Goal: Use online tool/utility: Utilize a website feature to perform a specific function

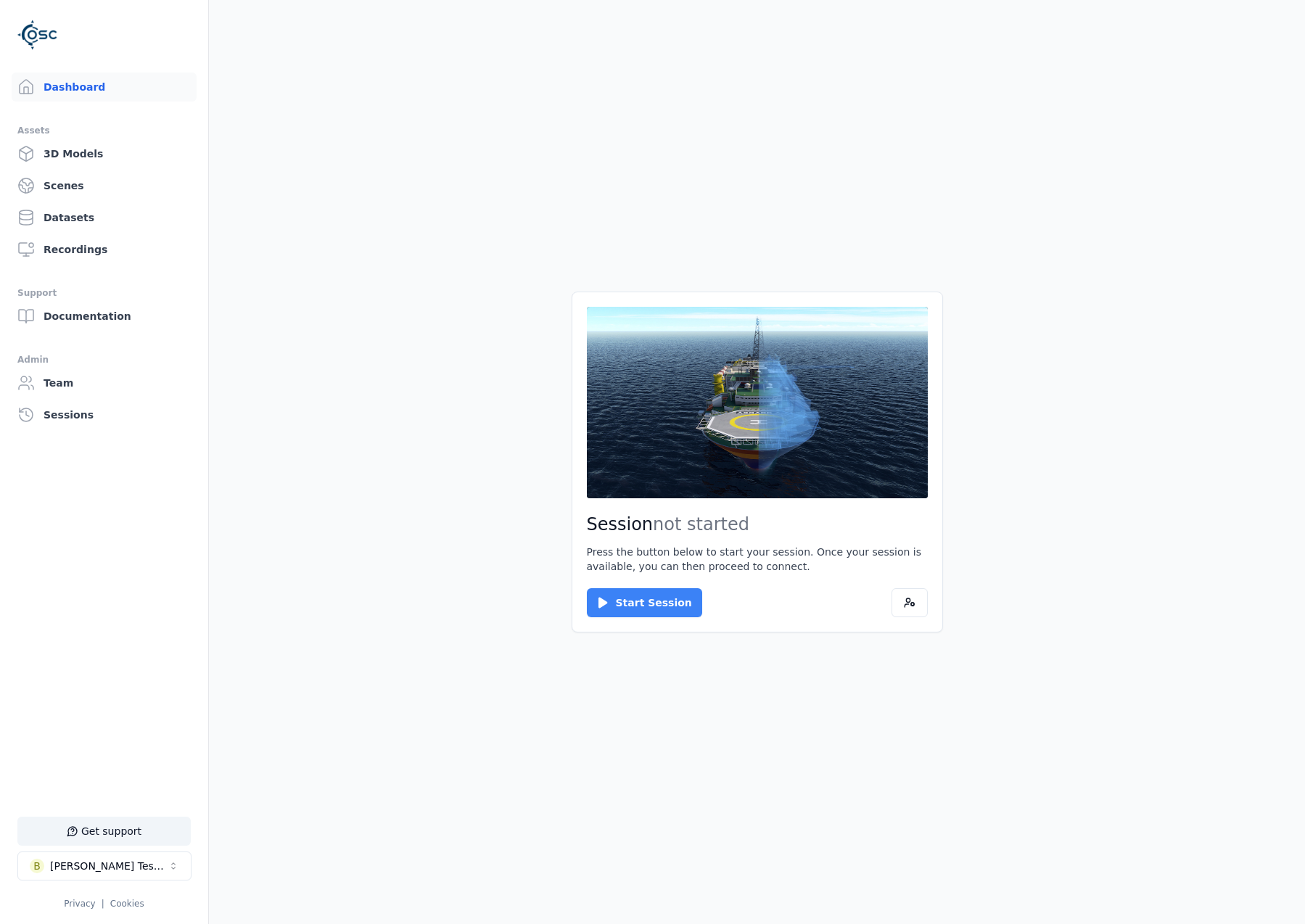
click at [621, 591] on button "Start Session" at bounding box center [644, 603] width 115 height 29
click at [627, 604] on button "Connect" at bounding box center [620, 603] width 66 height 29
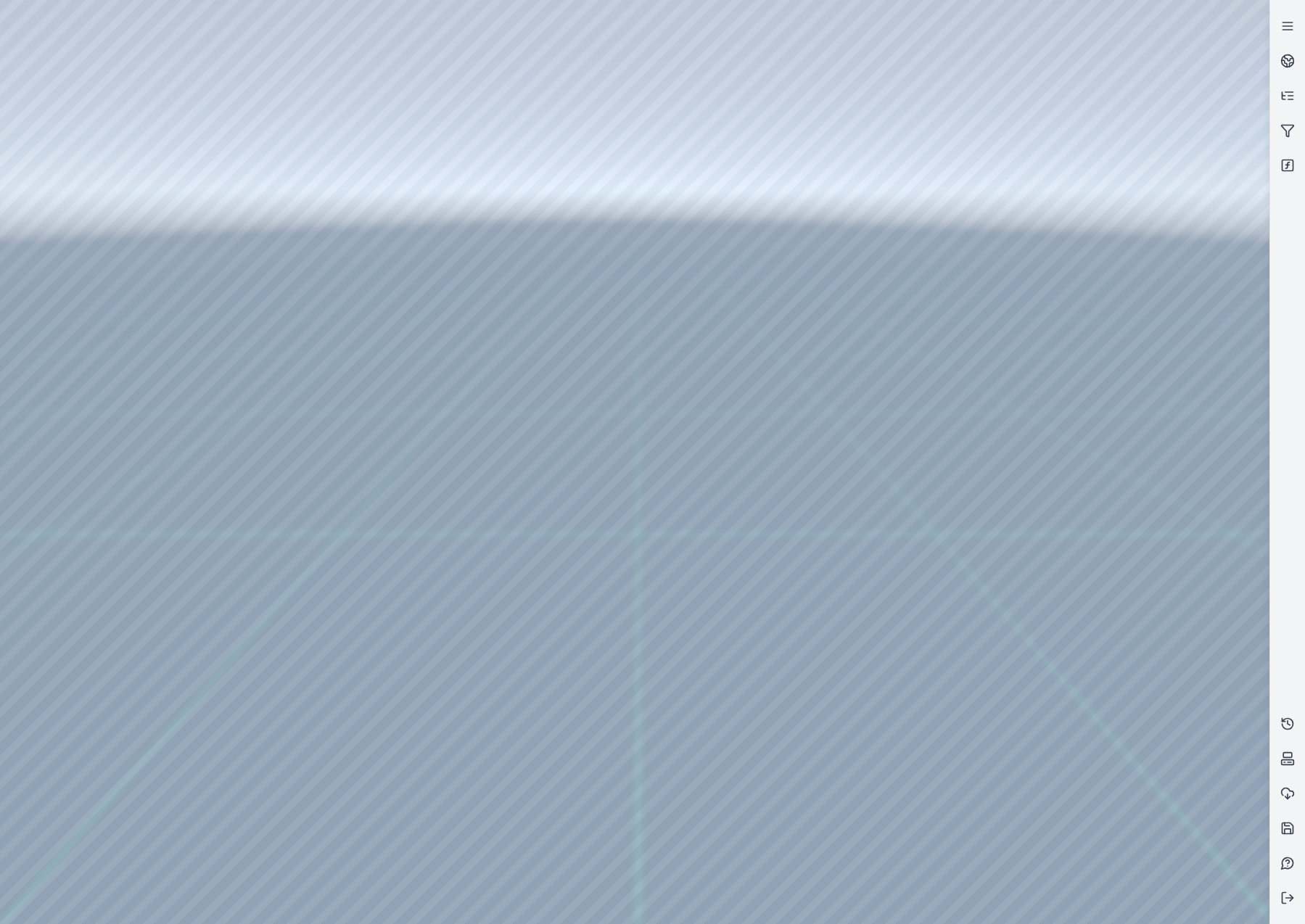
drag, startPoint x: 627, startPoint y: 576, endPoint x: 624, endPoint y: 622, distance: 46.1
drag, startPoint x: 631, startPoint y: 678, endPoint x: 632, endPoint y: 644, distance: 34.0
drag, startPoint x: 761, startPoint y: 684, endPoint x: 755, endPoint y: 713, distance: 29.6
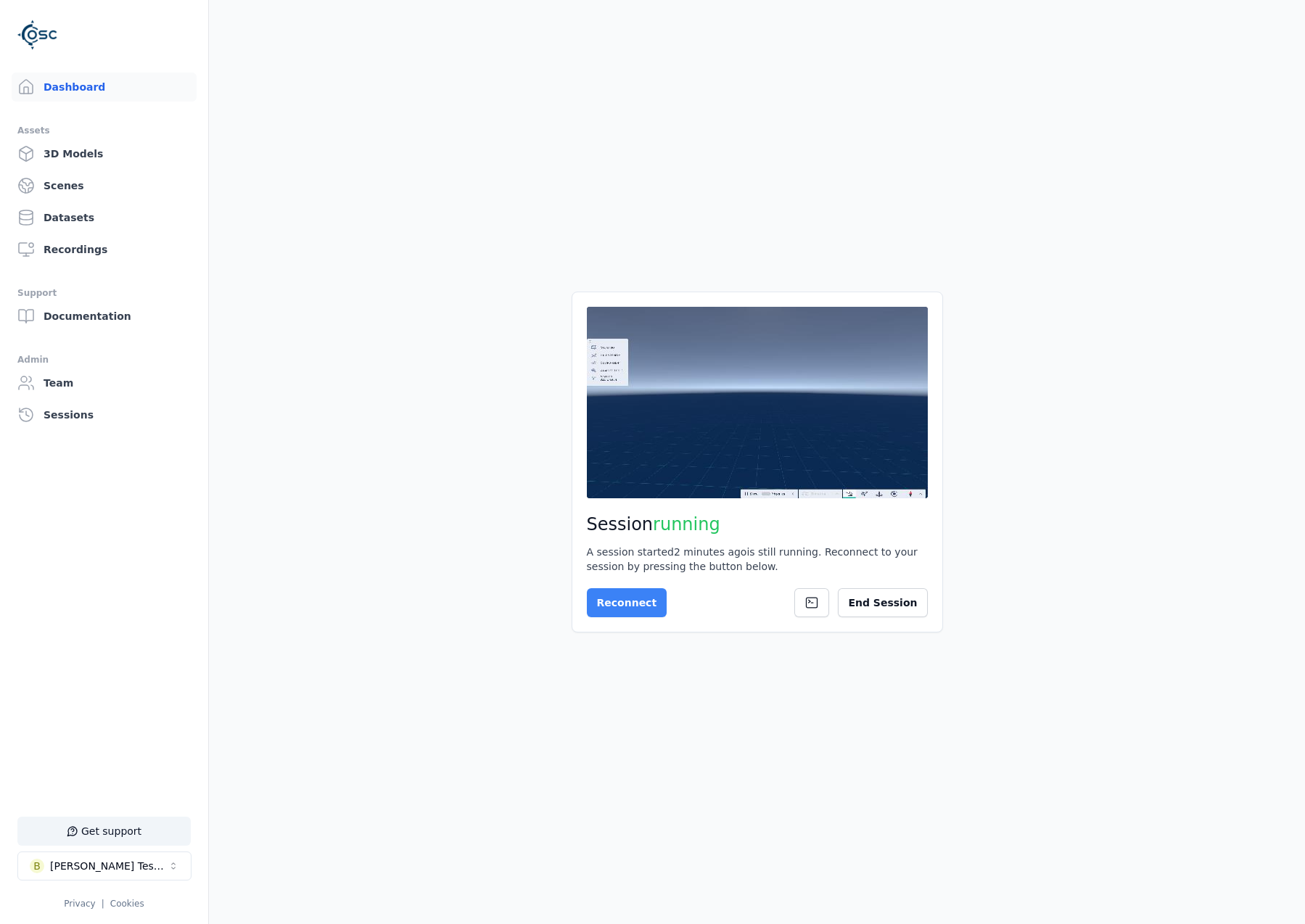
click at [637, 605] on button "Reconnect" at bounding box center [627, 603] width 80 height 29
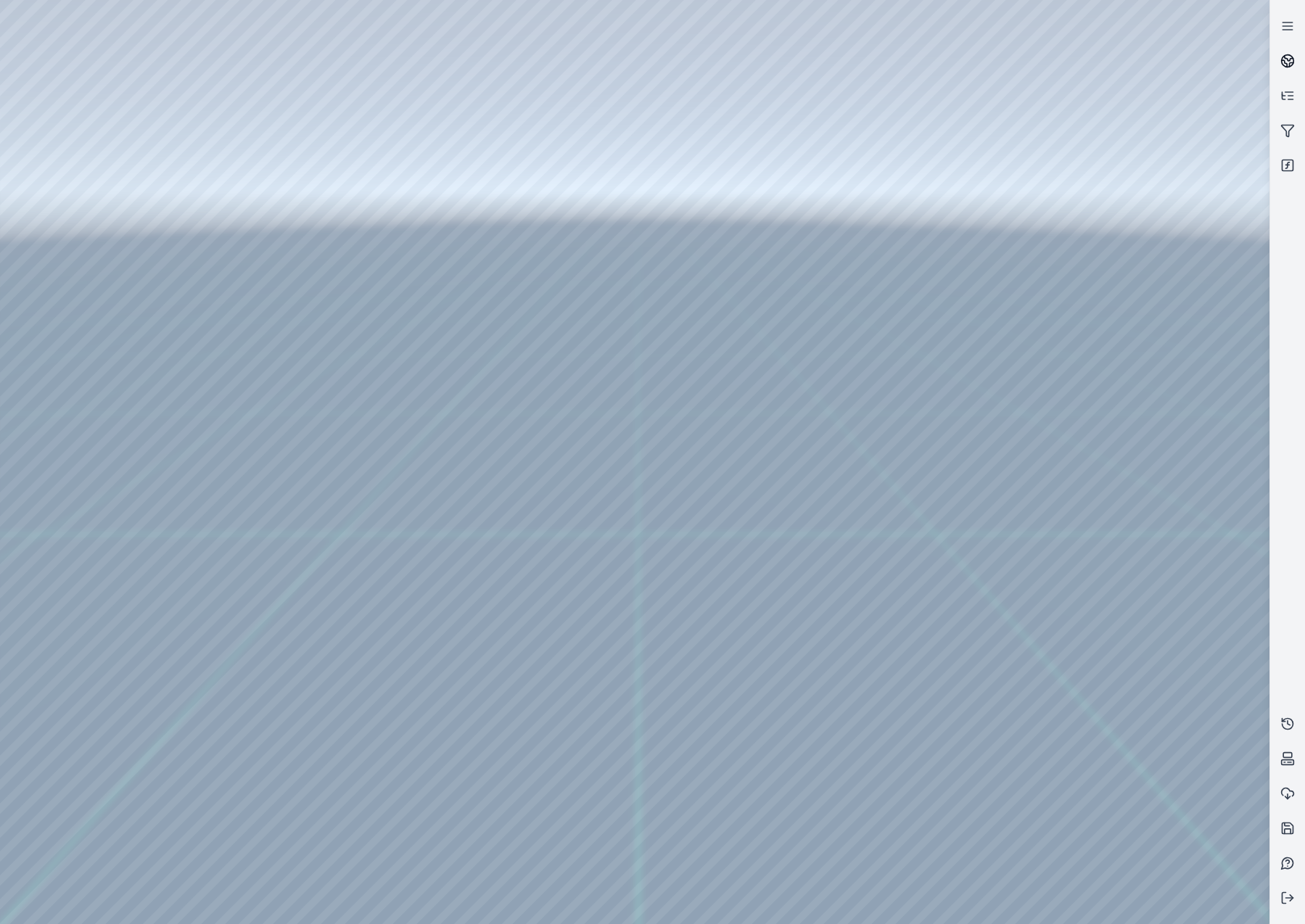
click at [1279, 53] on link at bounding box center [1287, 60] width 35 height 35
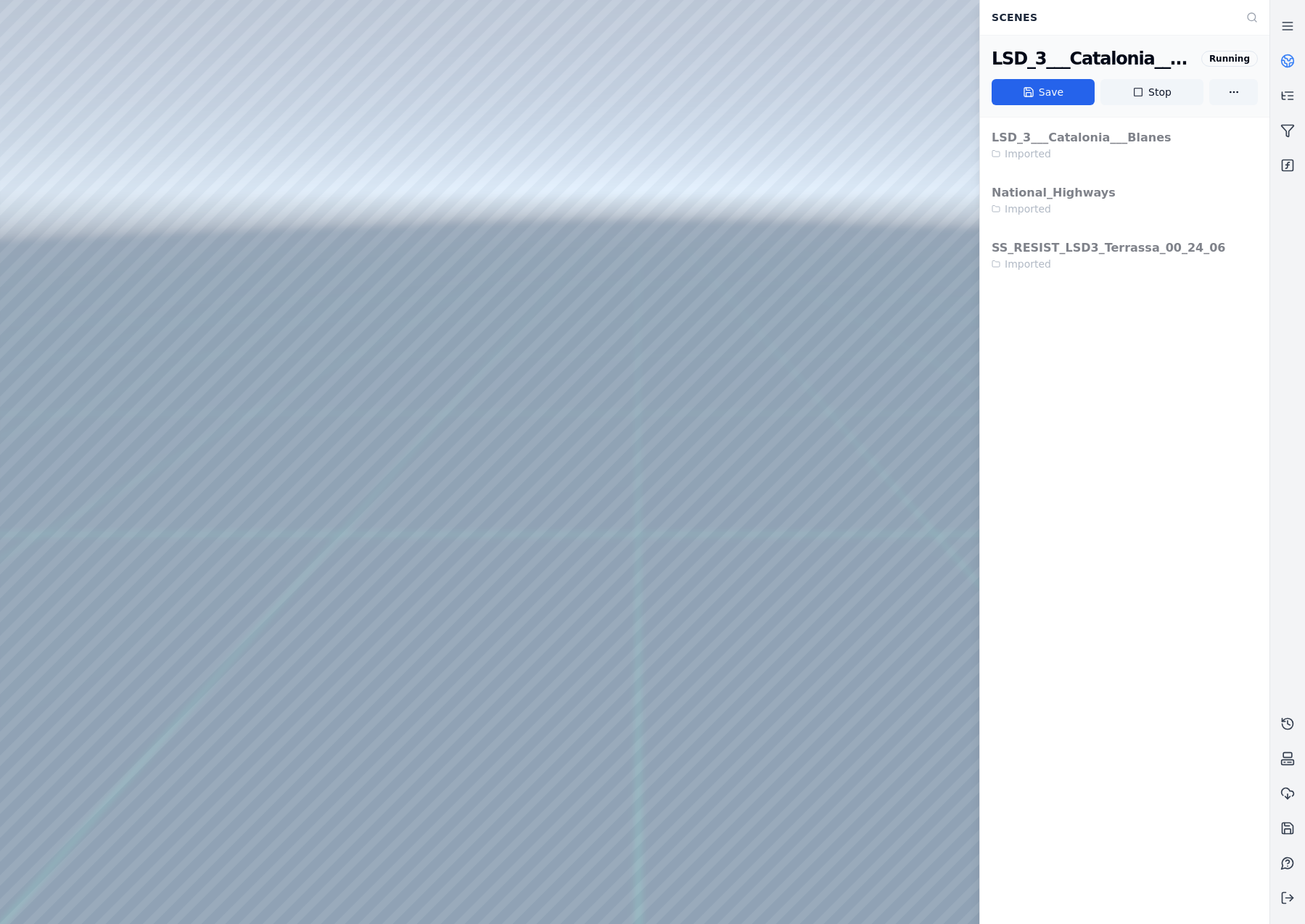
click at [1286, 55] on circle at bounding box center [1288, 61] width 12 height 12
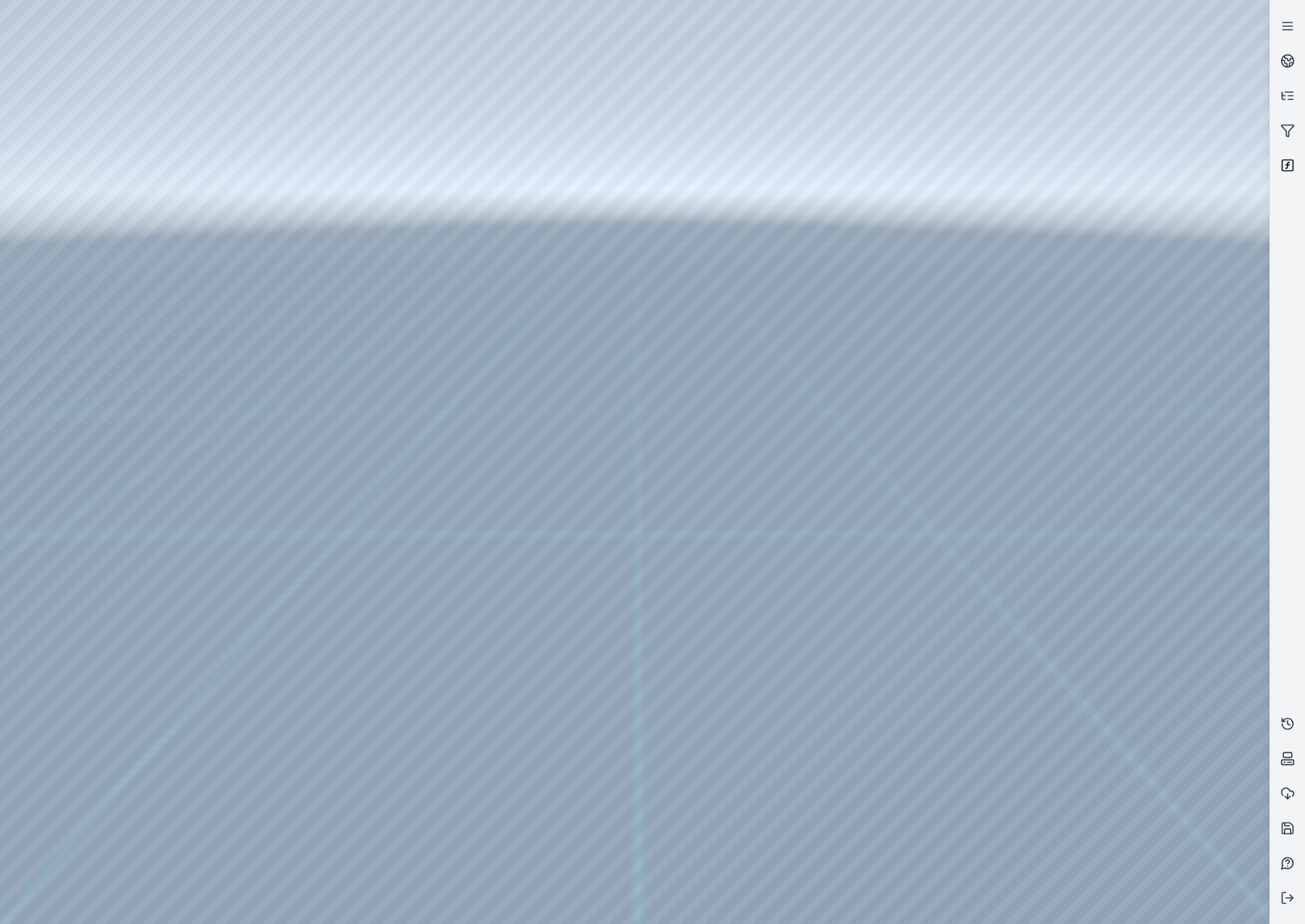
click at [1294, 175] on link at bounding box center [1287, 165] width 35 height 35
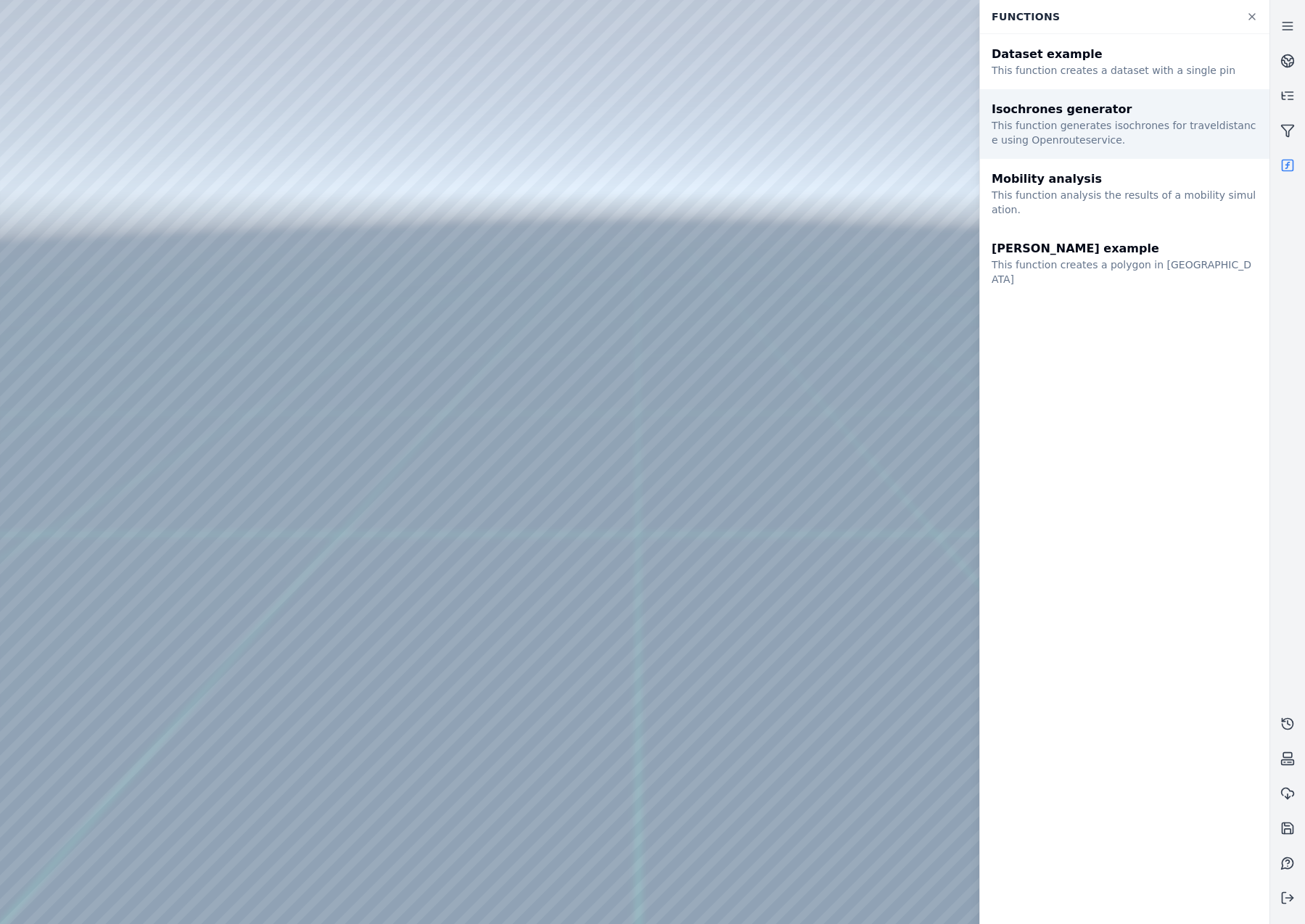
click at [1160, 124] on div "This function generates isochrones for traveldistance using Openrouteservice." at bounding box center [1124, 133] width 266 height 29
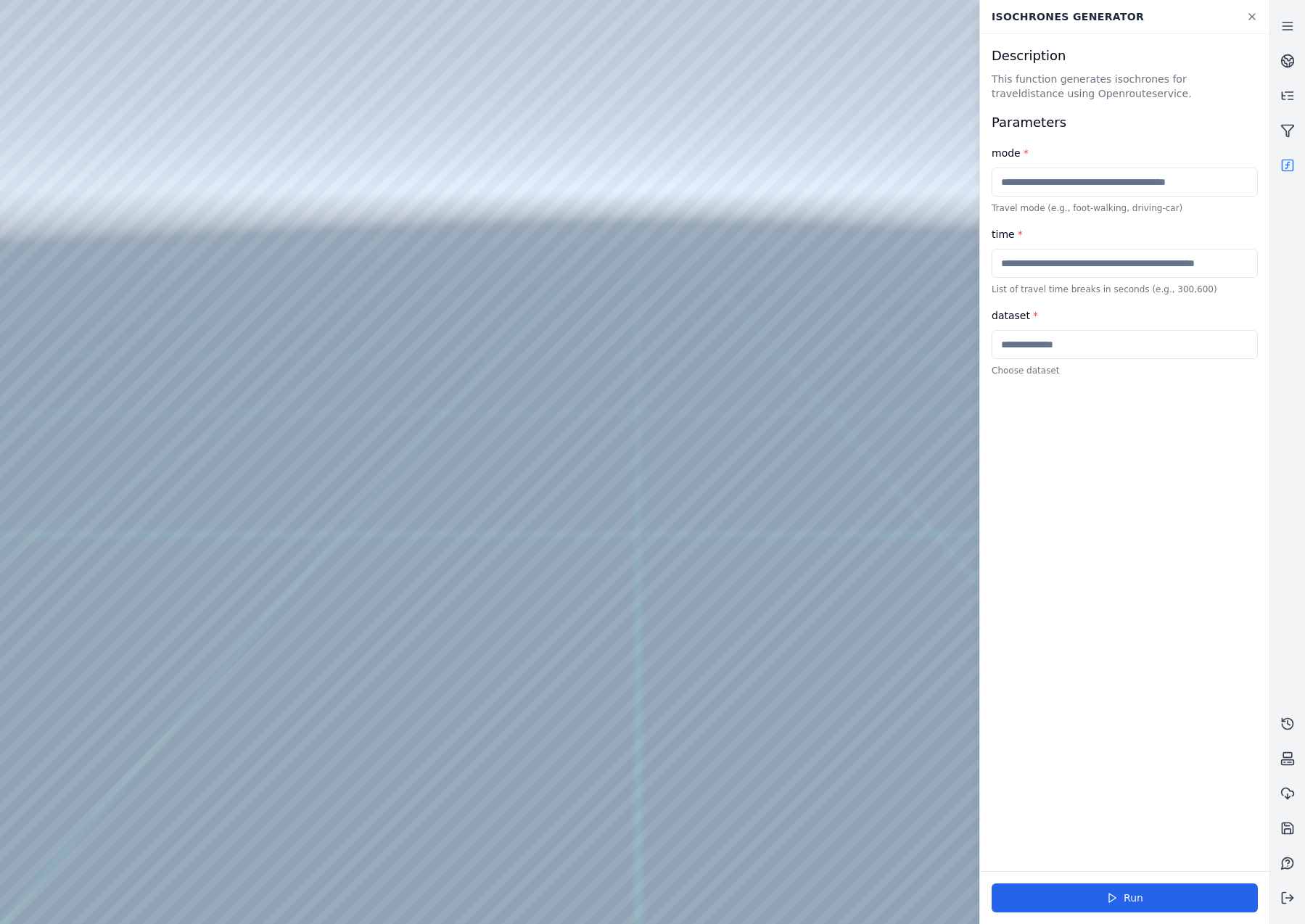
drag, startPoint x: 448, startPoint y: 534, endPoint x: 296, endPoint y: 282, distance: 294.3
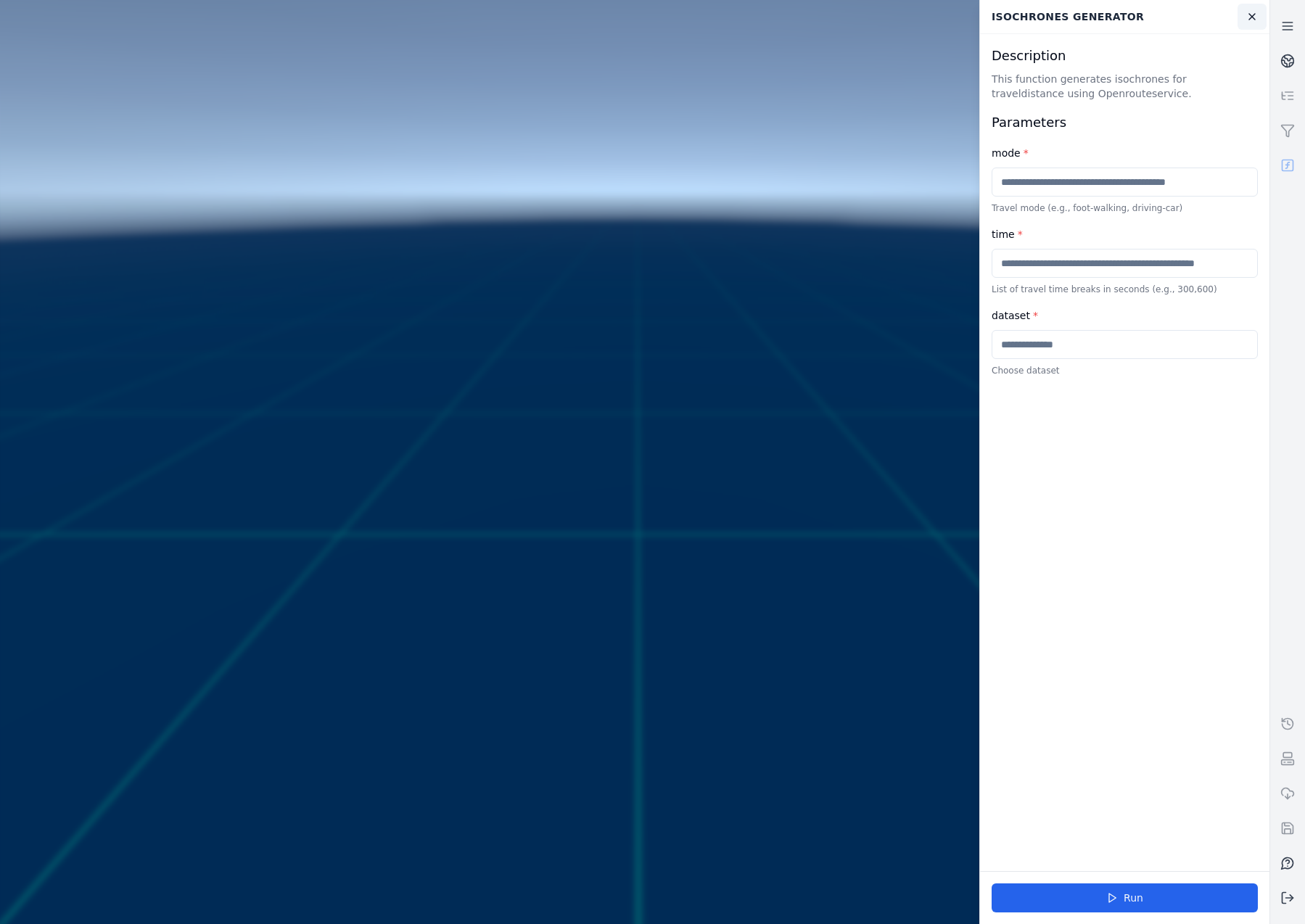
click at [1252, 22] on icon at bounding box center [1252, 16] width 12 height 12
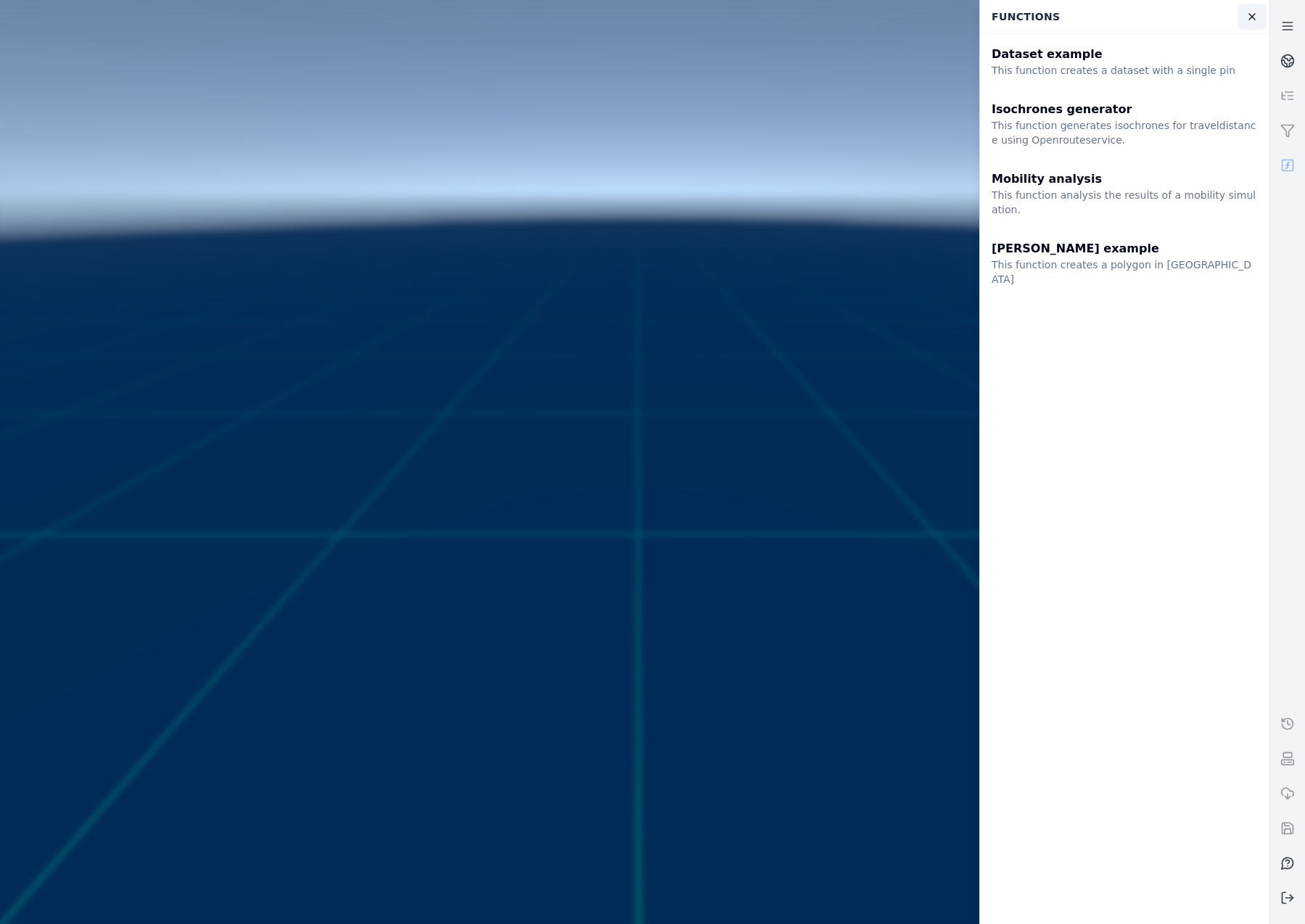
click at [1246, 14] on icon at bounding box center [1252, 16] width 12 height 12
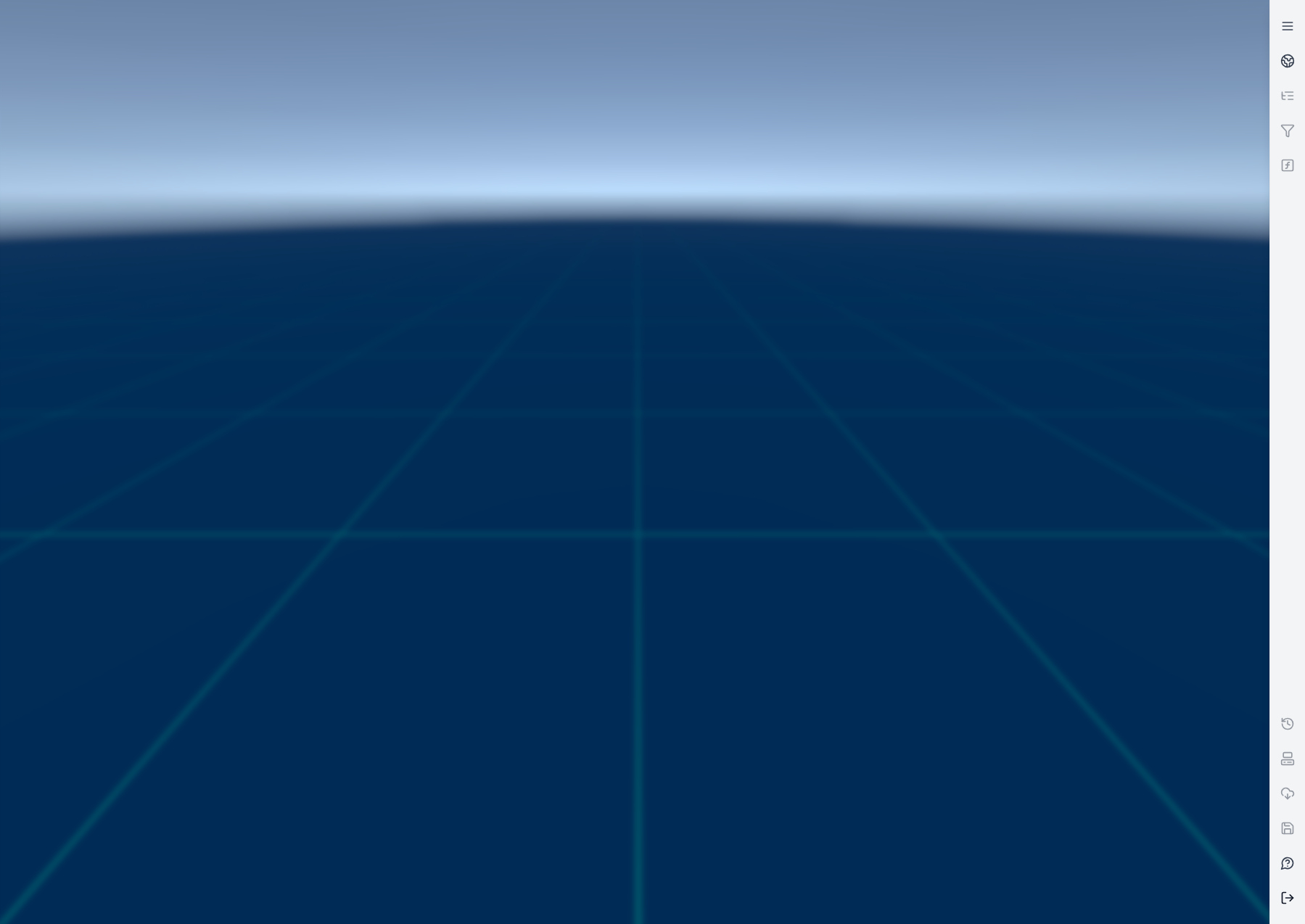
click at [1280, 902] on button at bounding box center [1287, 897] width 35 height 35
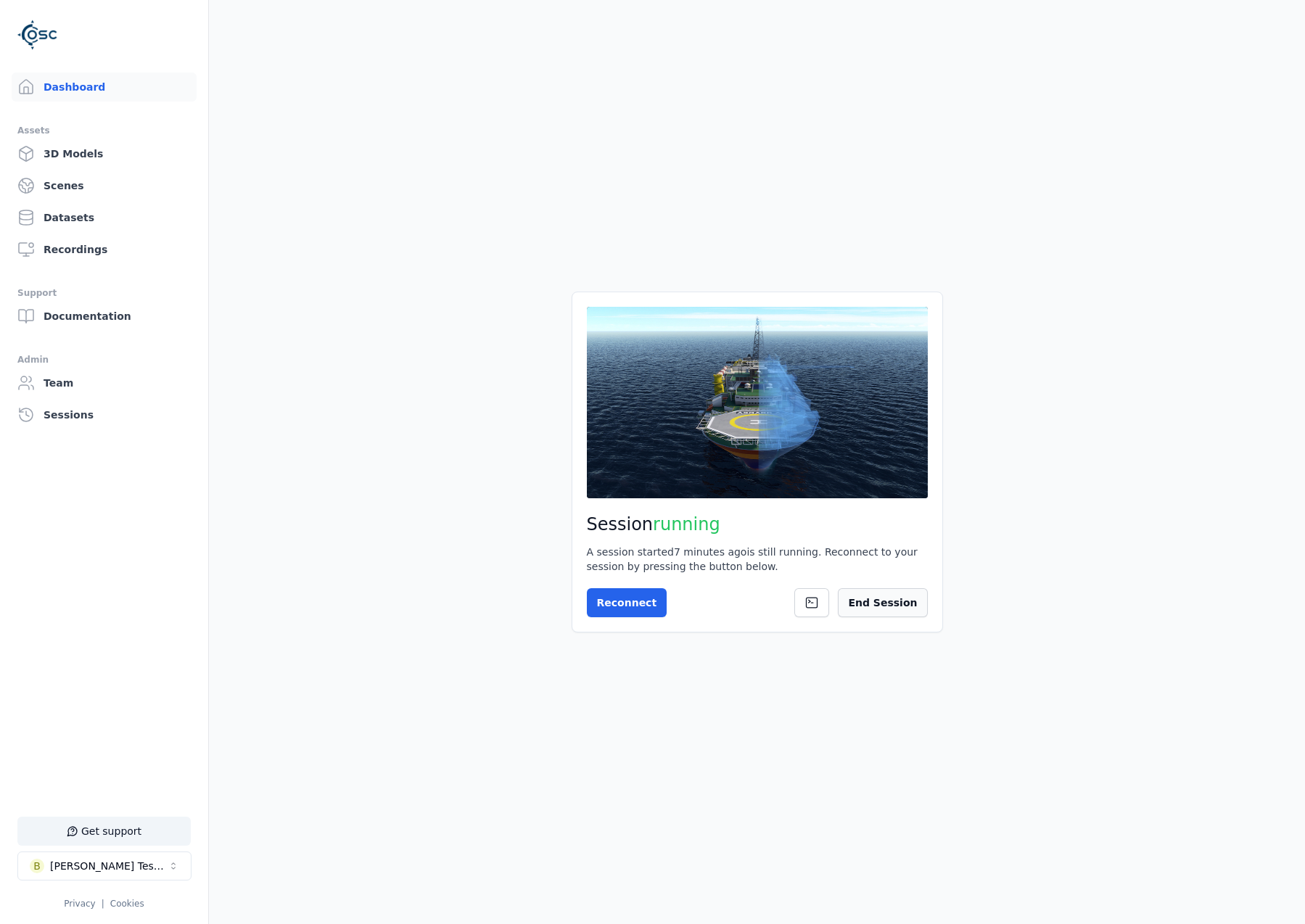
click at [919, 597] on button "End Session" at bounding box center [882, 603] width 89 height 29
click at [626, 585] on div "Session not started Press the button below to start your session. Once your ses…" at bounding box center [757, 461] width 372 height 341
click at [678, 603] on button "Start Session" at bounding box center [644, 603] width 115 height 29
click at [607, 593] on button "Connect" at bounding box center [620, 603] width 66 height 29
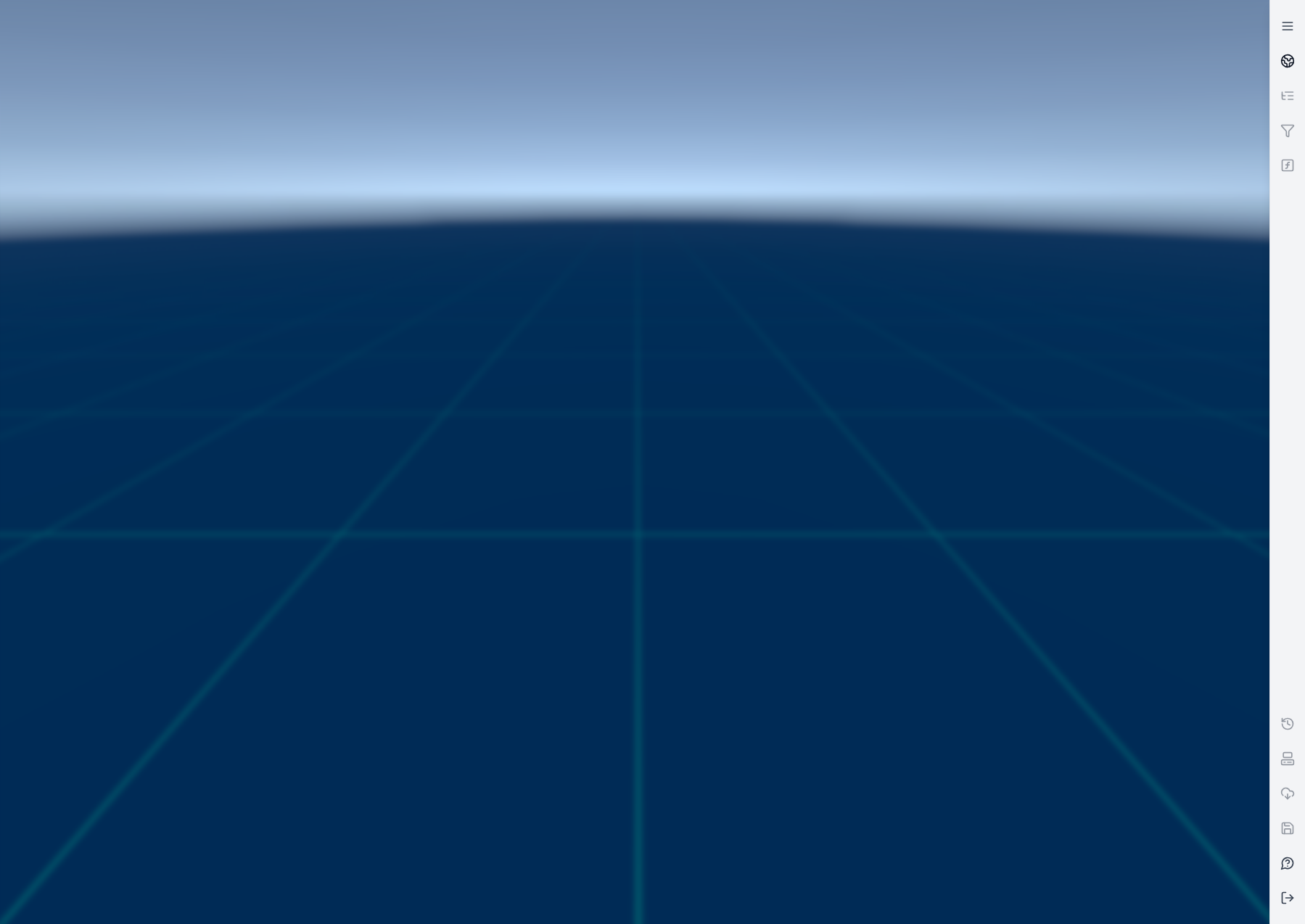
click at [1280, 63] on icon at bounding box center [1287, 60] width 15 height 15
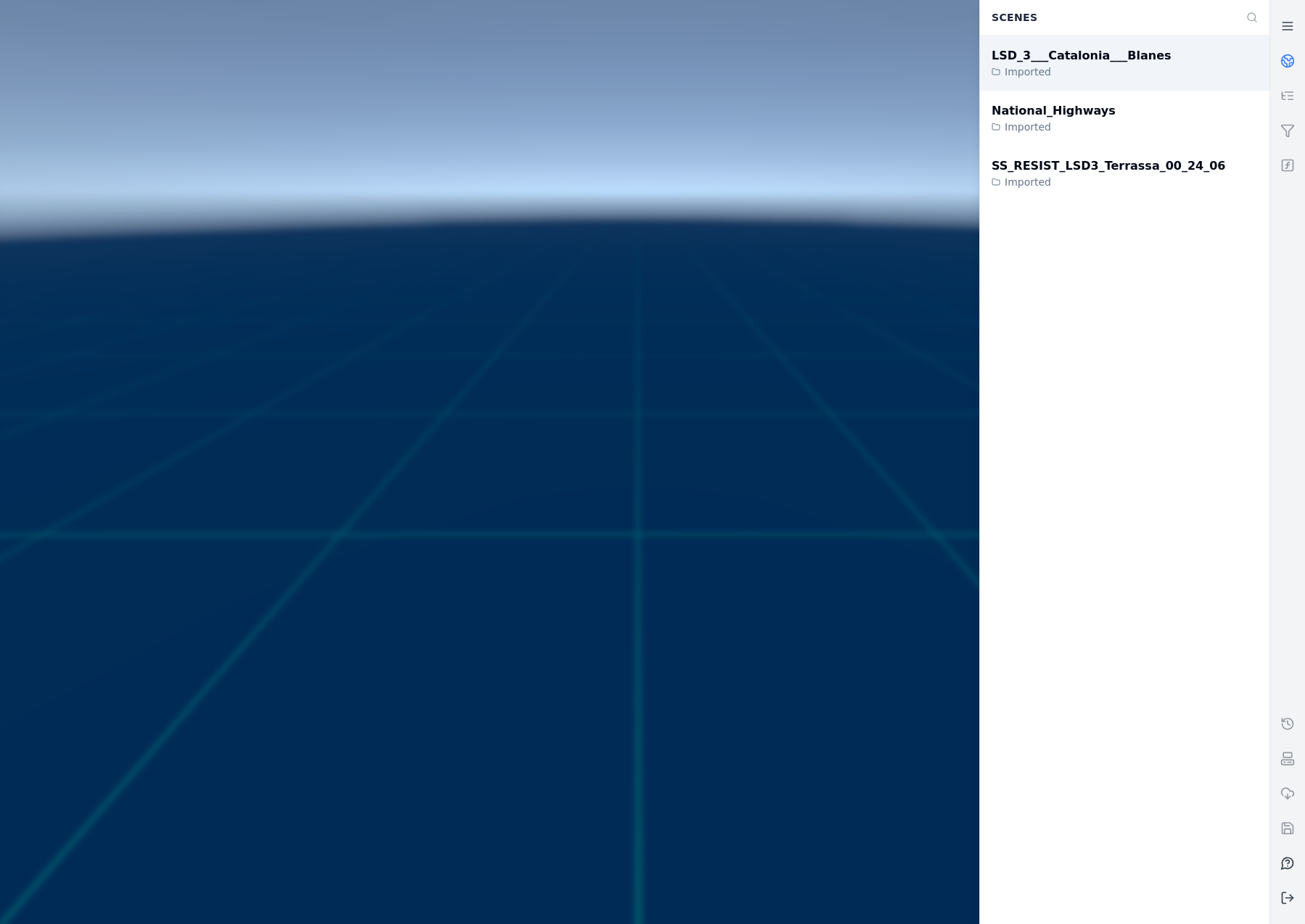
click at [1085, 79] on div "LSD_3___Catalonia___Blanes Imported" at bounding box center [1124, 63] width 290 height 55
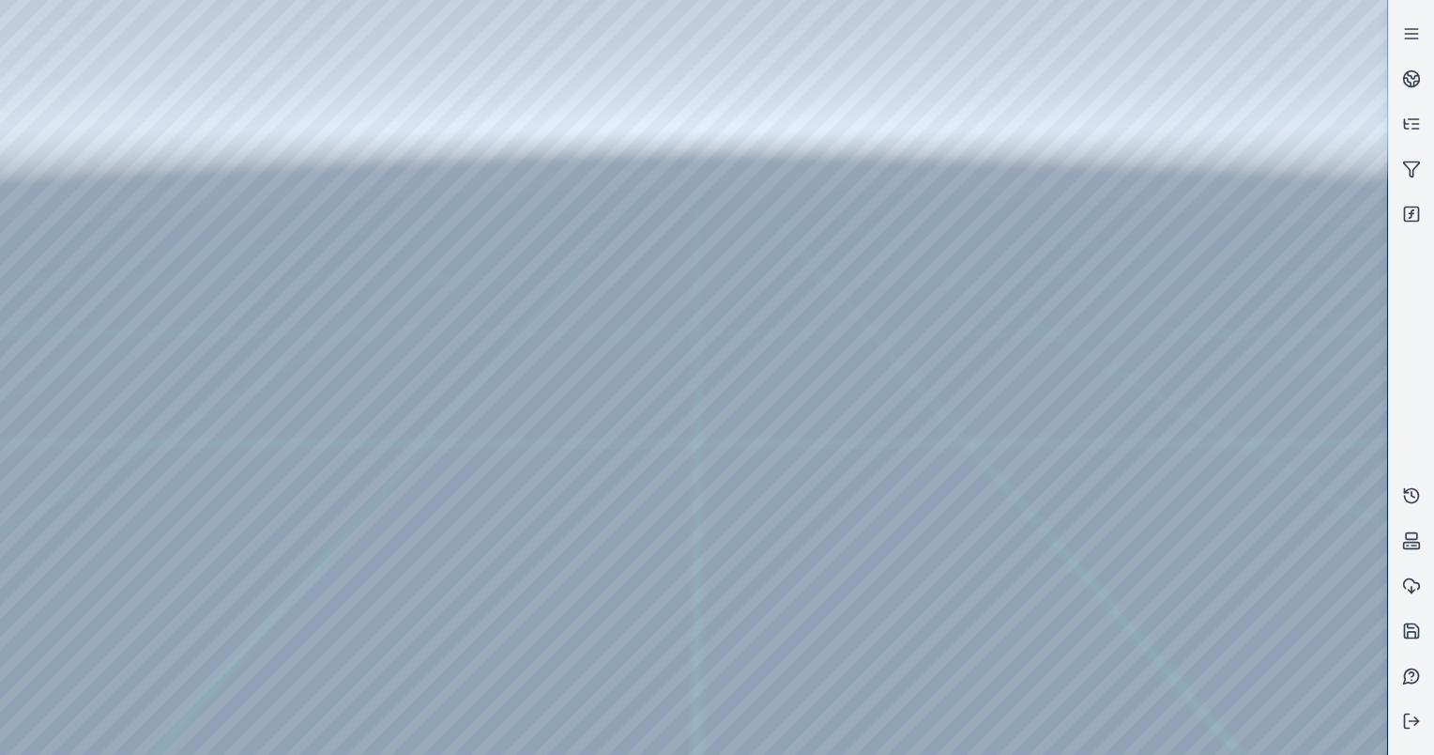
drag, startPoint x: 717, startPoint y: 493, endPoint x: 715, endPoint y: 518, distance: 25.4
